Goal: Find specific page/section: Find specific page/section

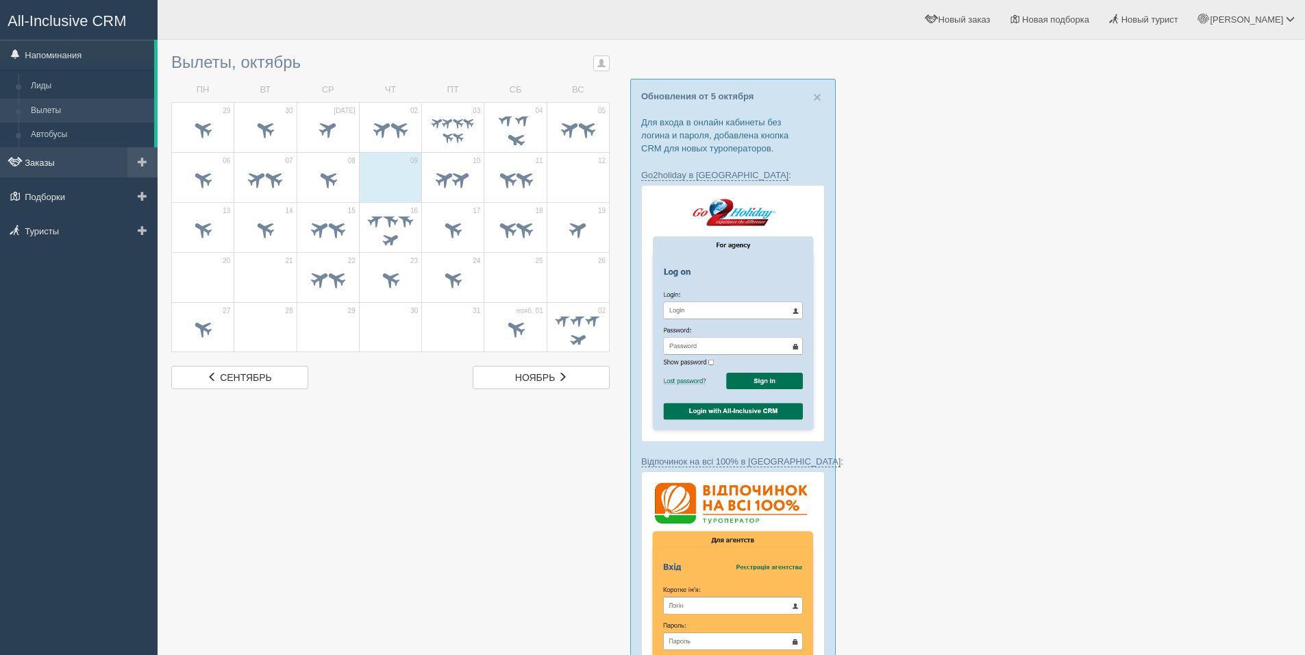
click at [64, 163] on link "Заказы" at bounding box center [79, 162] width 158 height 30
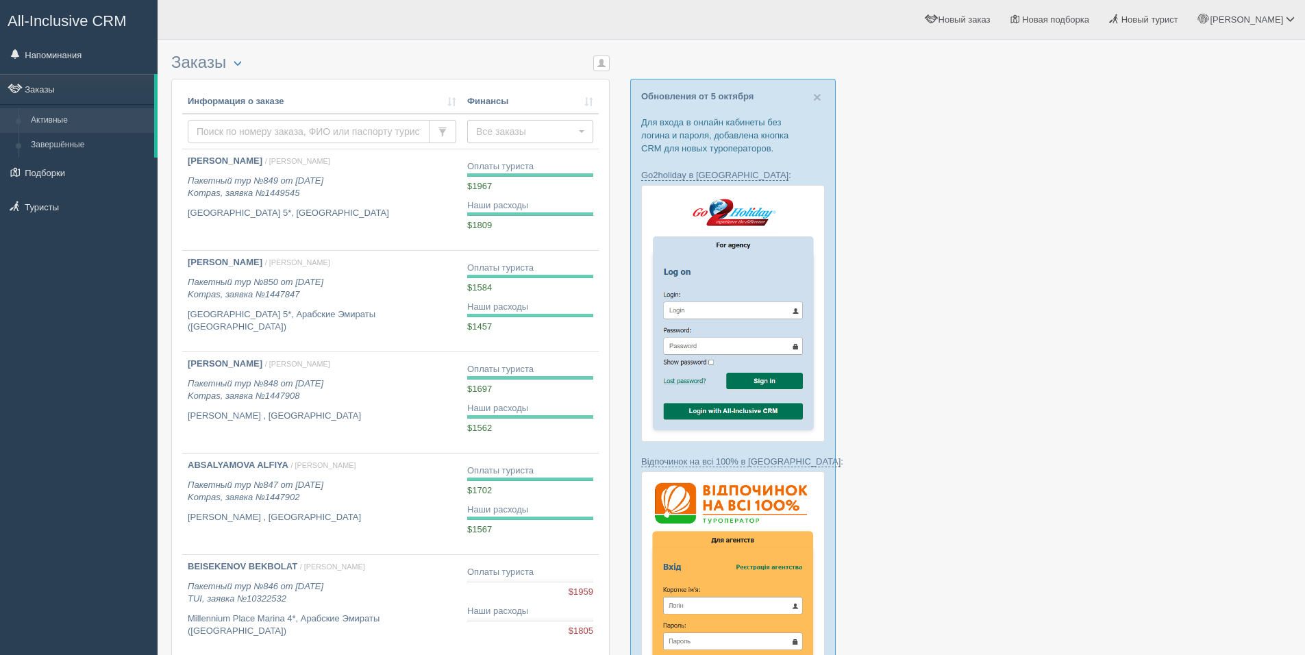
click at [258, 127] on input "text" at bounding box center [309, 131] width 242 height 23
click at [264, 137] on input "text" at bounding box center [309, 131] width 242 height 23
type input "ismailova"
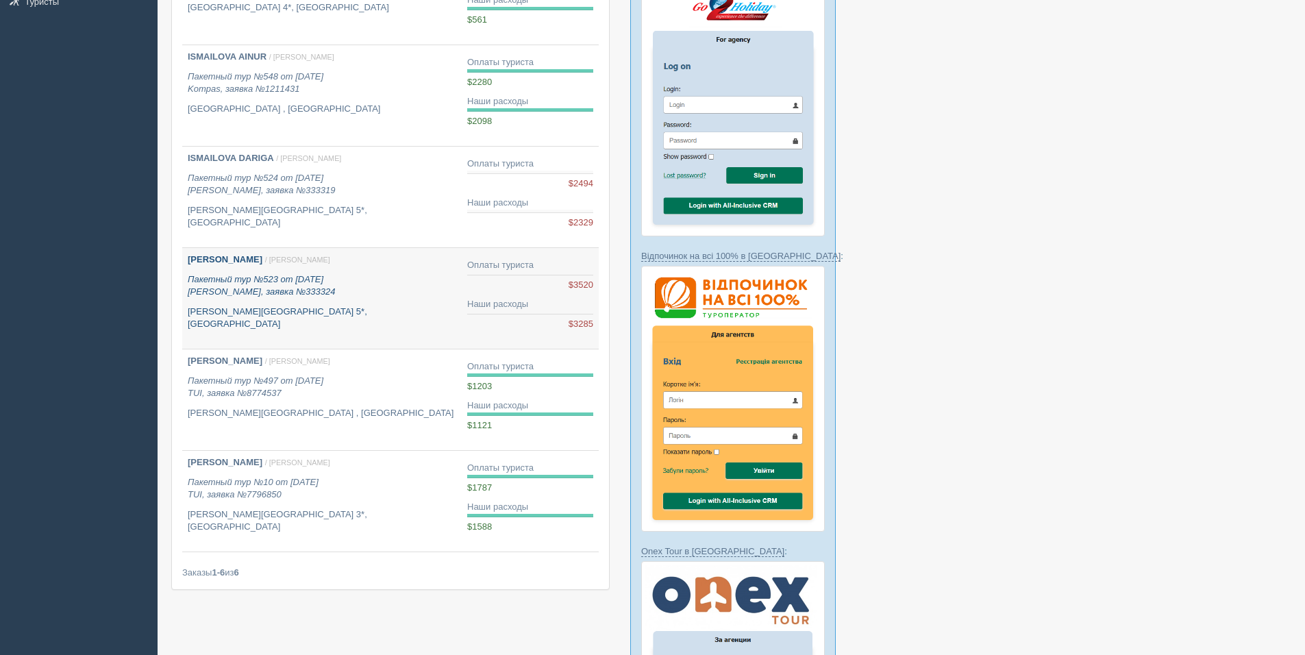
scroll to position [274, 0]
